Goal: Use online tool/utility: Utilize a website feature to perform a specific function

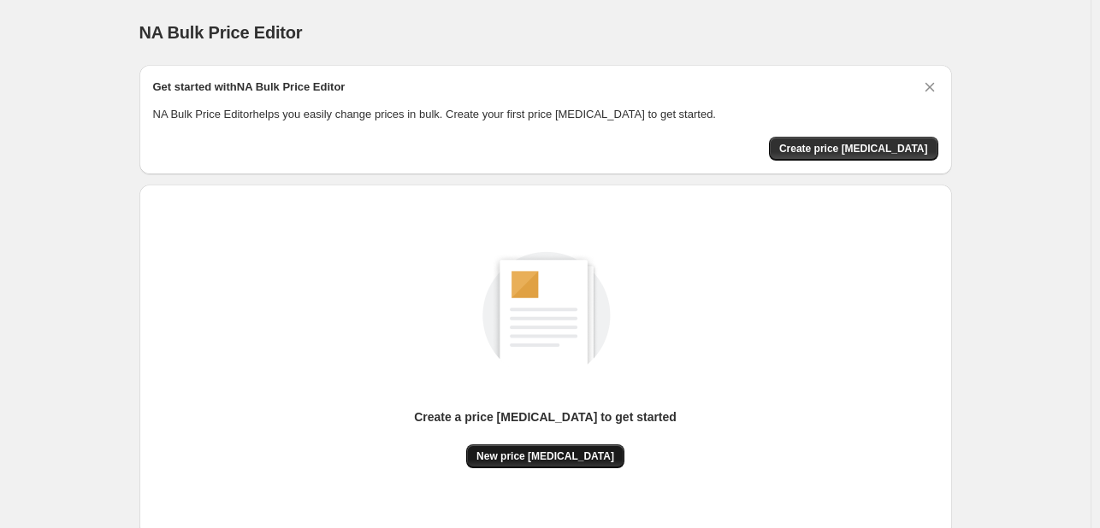
click at [548, 450] on span "New price [MEDICAL_DATA]" at bounding box center [545, 457] width 138 height 14
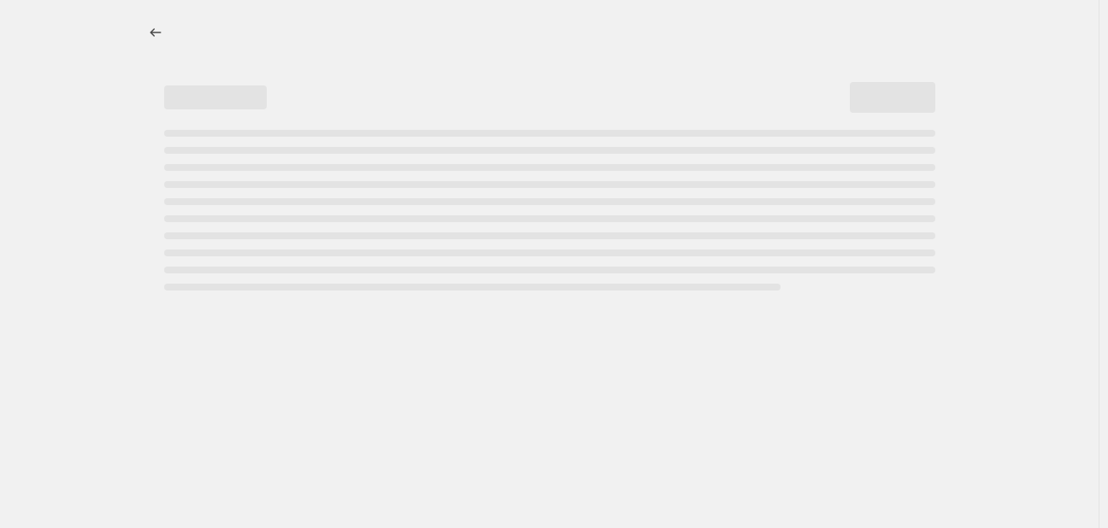
select select "percentage"
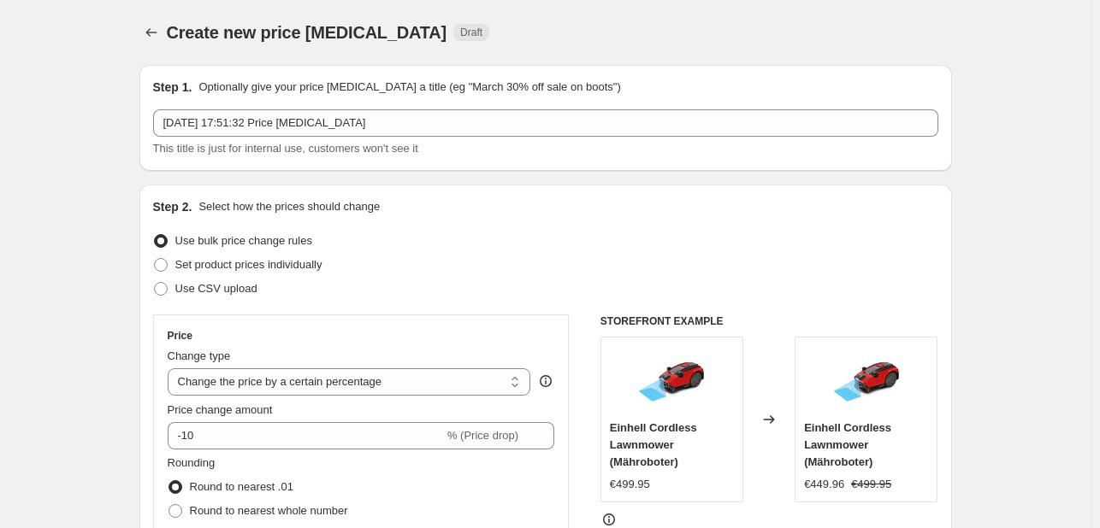
click at [287, 451] on div "Price Change type Change the price to a certain amount Change the price by a ce…" at bounding box center [361, 469] width 387 height 280
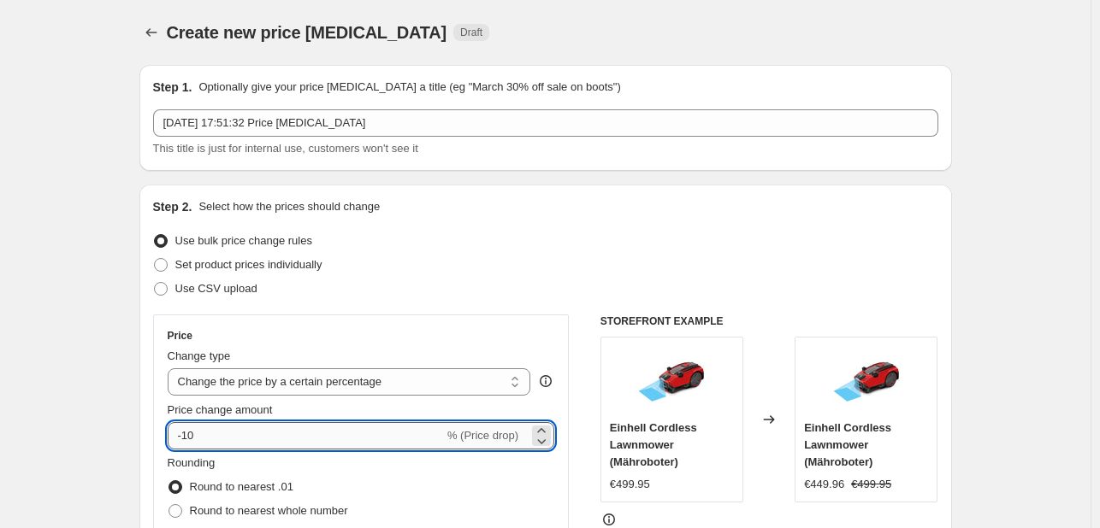
click at [290, 444] on input "-10" at bounding box center [306, 435] width 276 height 27
type input "-1"
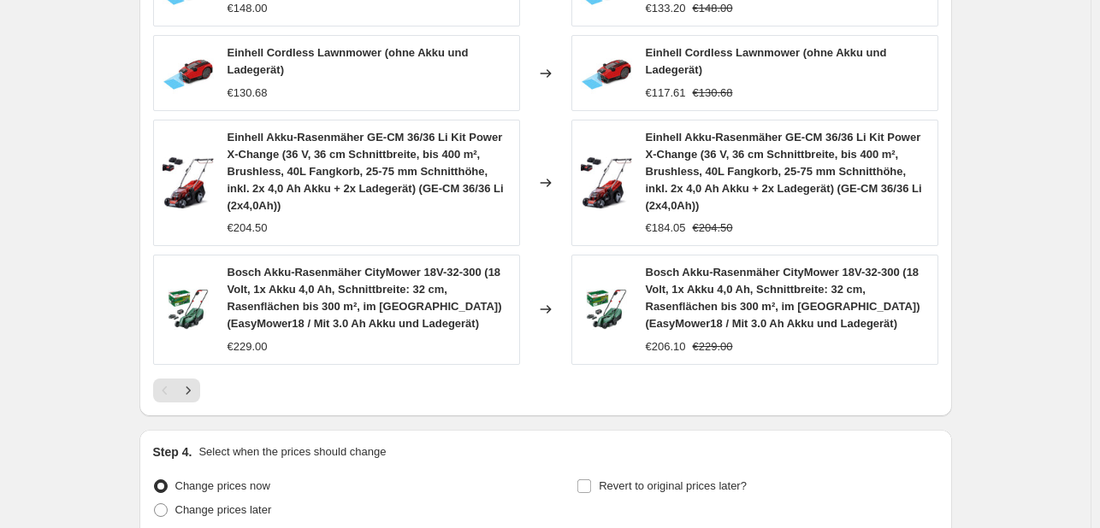
scroll to position [1201, 0]
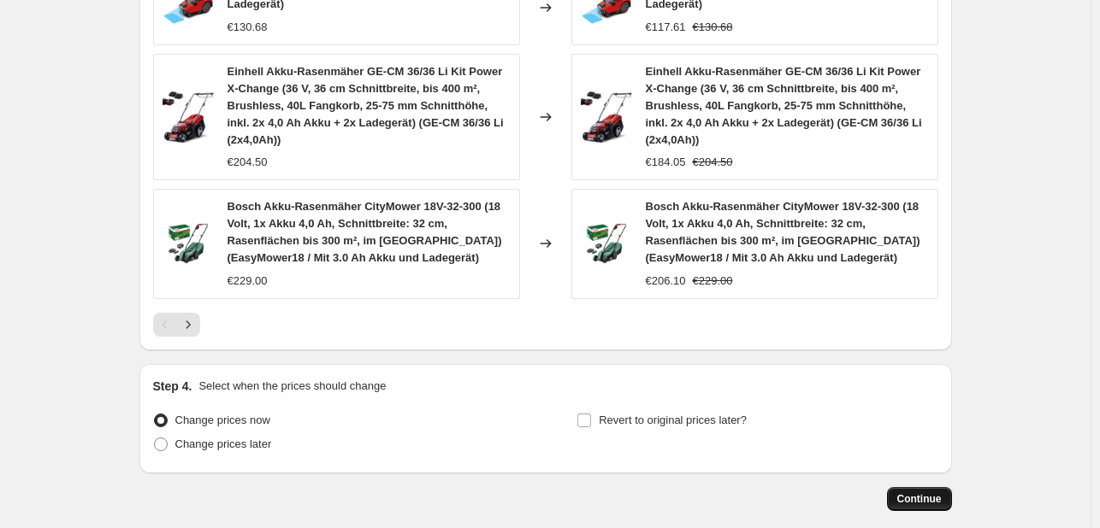
type input "-30"
click at [930, 493] on span "Continue" at bounding box center [919, 500] width 44 height 14
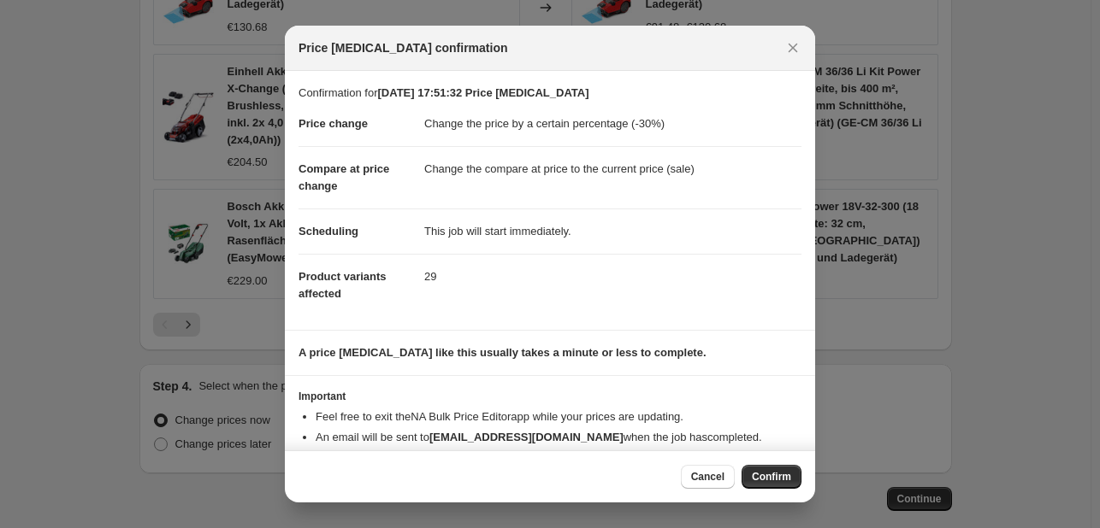
click at [744, 473] on button "Confirm" at bounding box center [771, 477] width 60 height 24
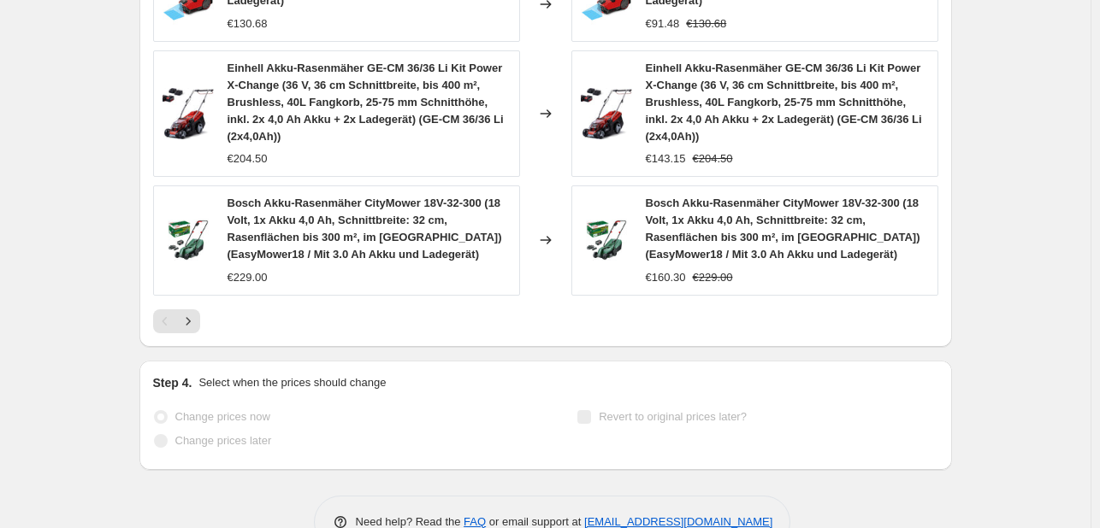
scroll to position [1373, 0]
